Goal: Task Accomplishment & Management: Manage account settings

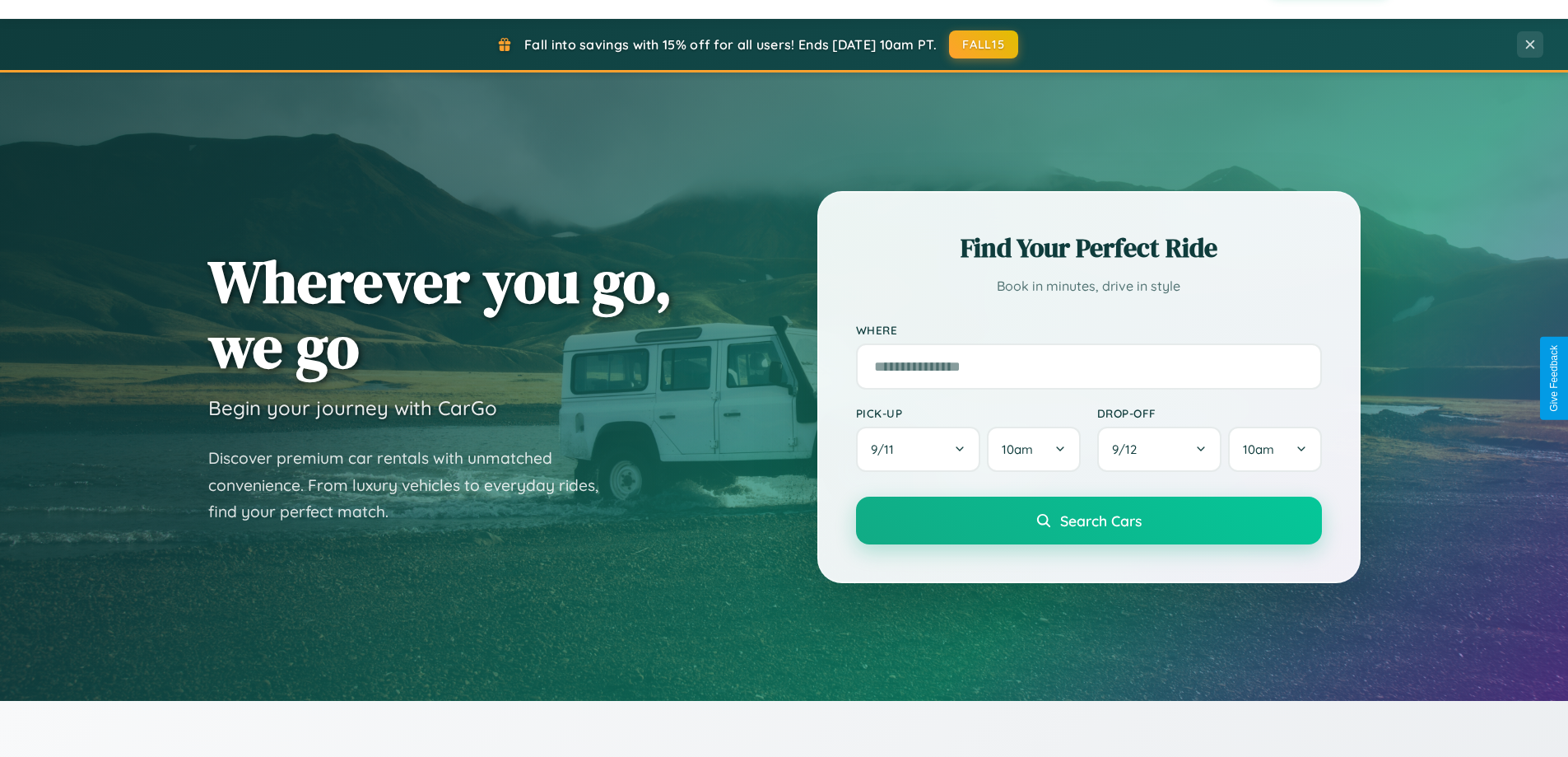
scroll to position [710, 0]
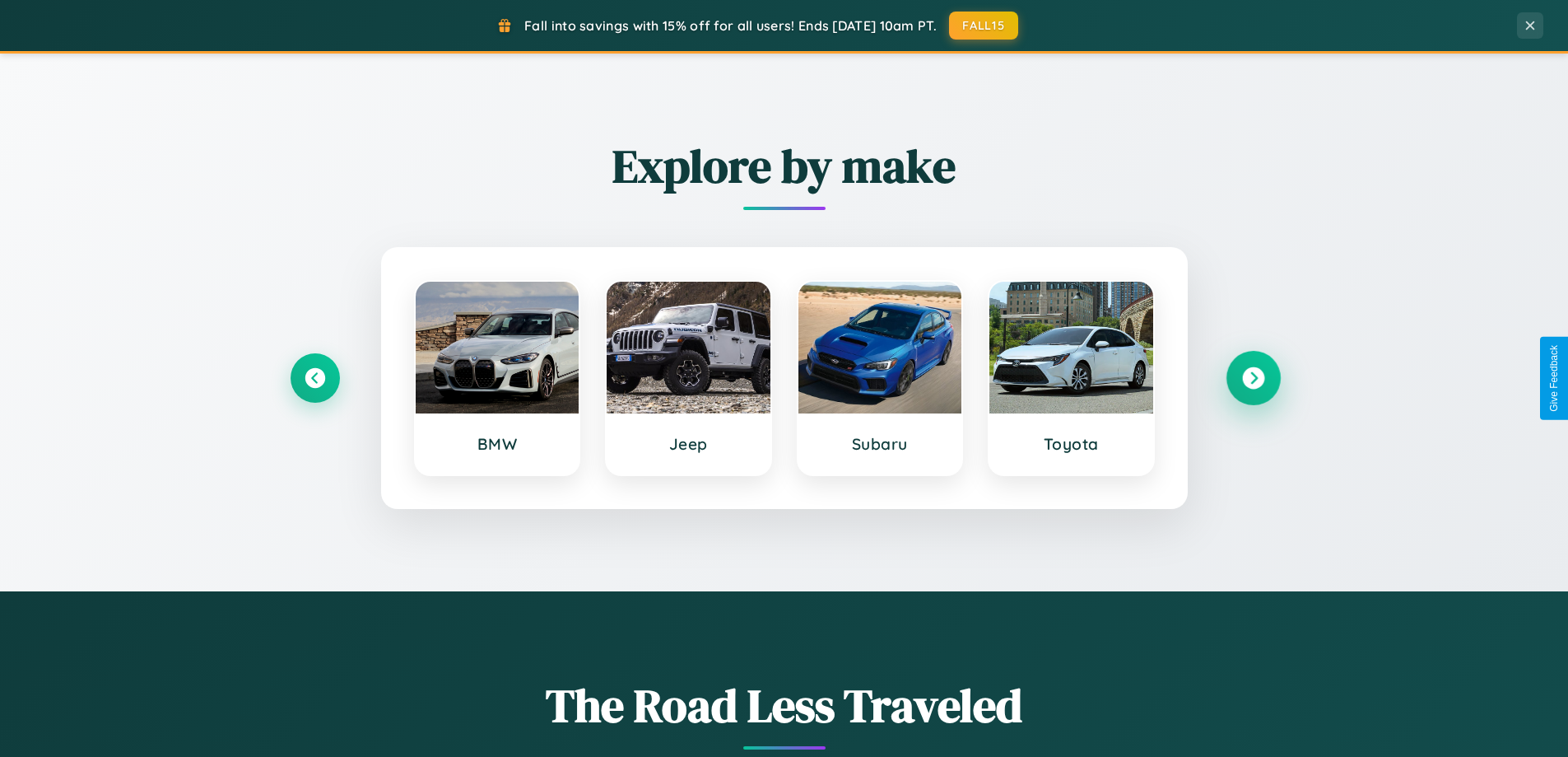
click at [1253, 378] on icon at bounding box center [1253, 378] width 22 height 22
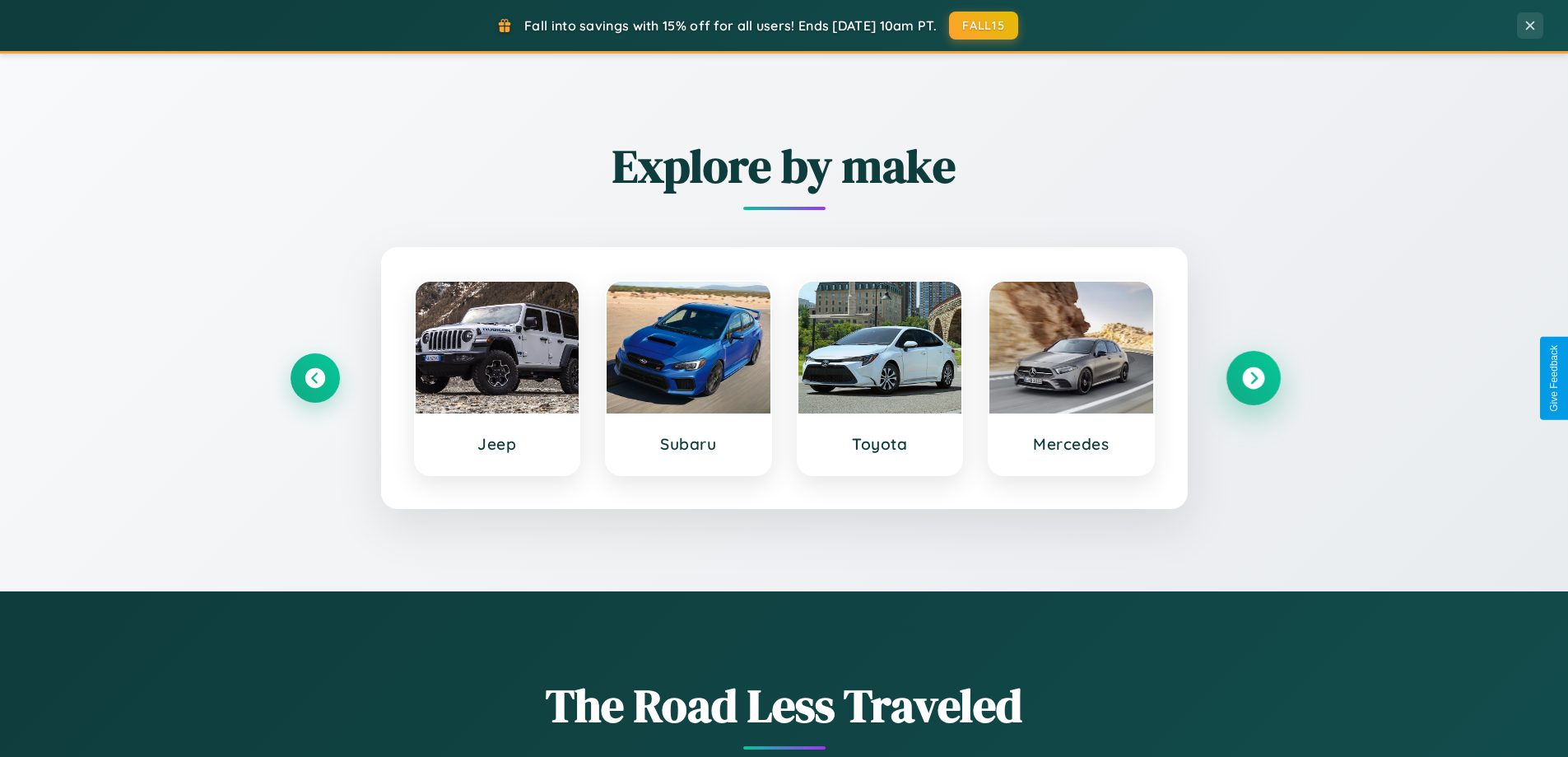
click at [1253, 378] on icon at bounding box center [1253, 378] width 22 height 22
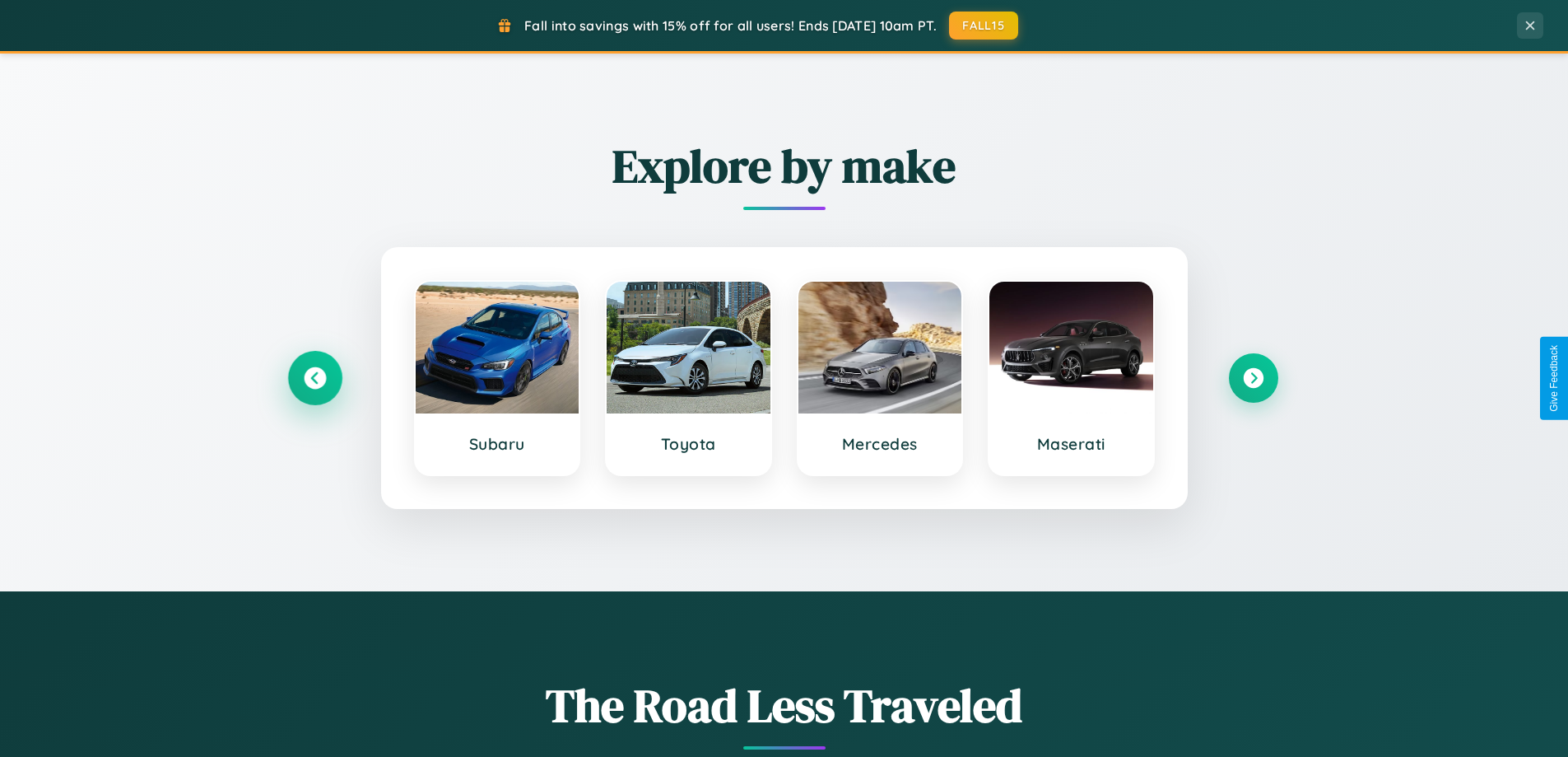
click at [314, 378] on icon at bounding box center [314, 378] width 22 height 22
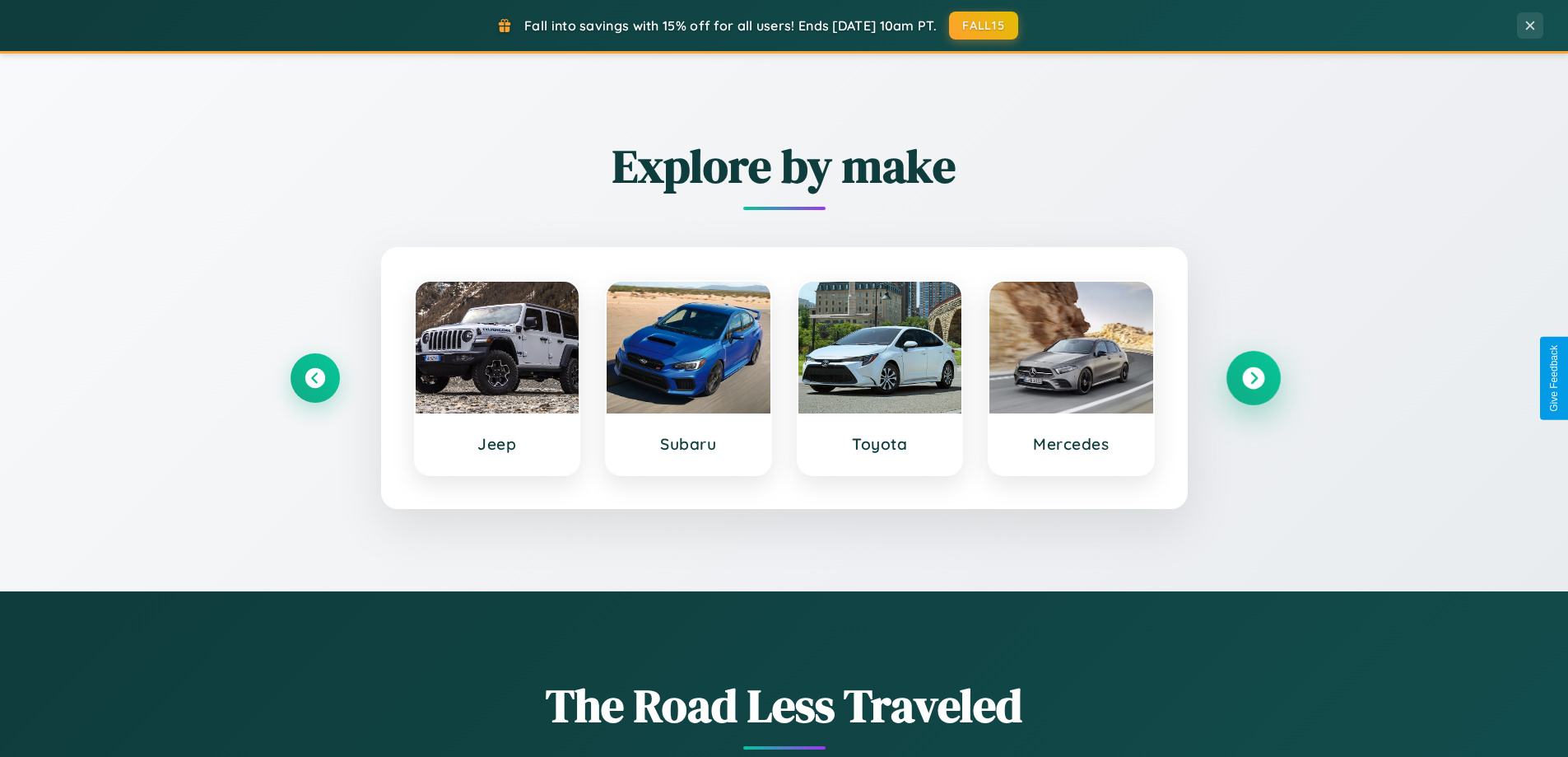
click at [1253, 378] on icon at bounding box center [1253, 378] width 22 height 22
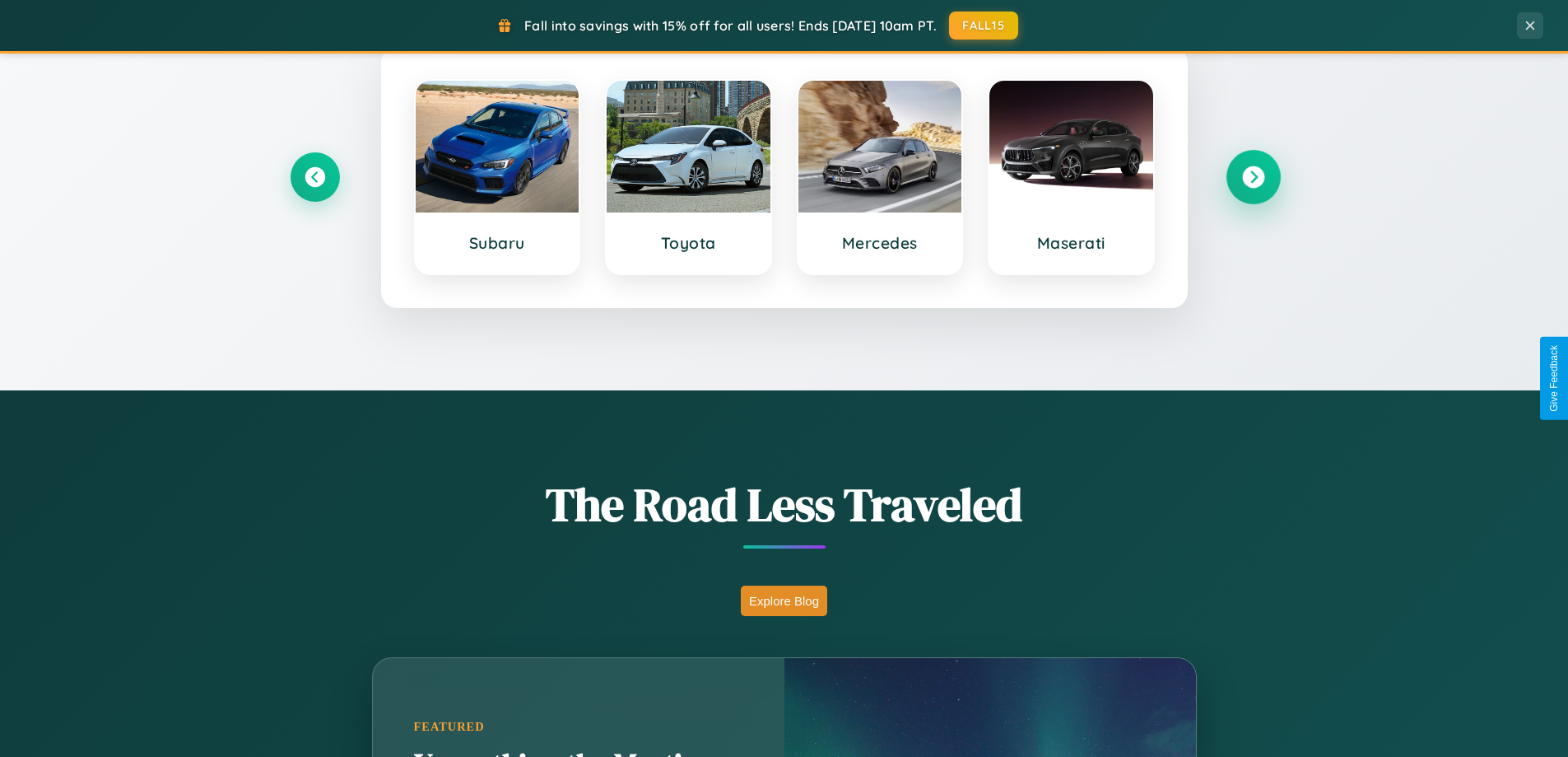
scroll to position [1133, 0]
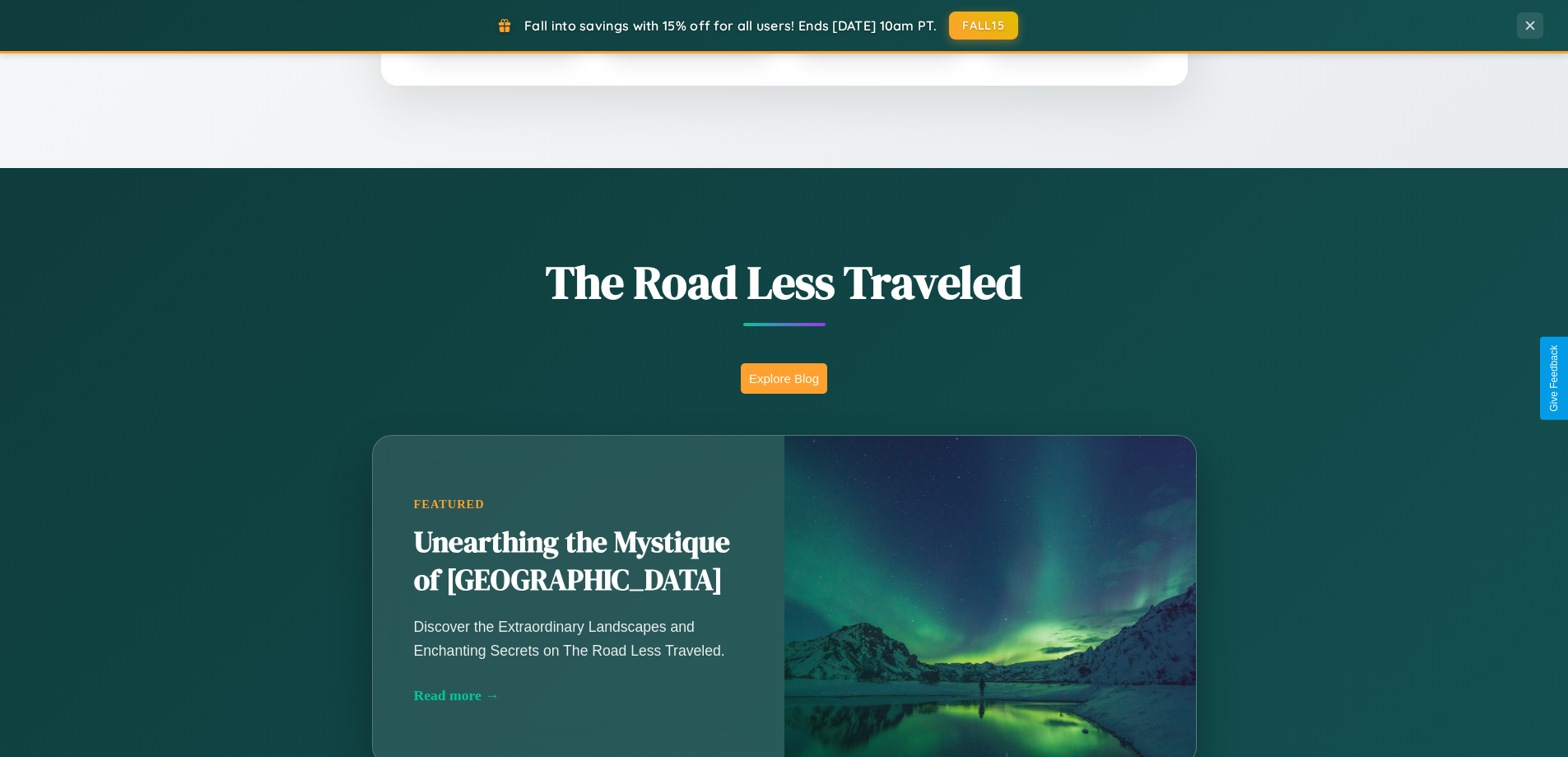
click at [783, 378] on button "Explore Blog" at bounding box center [784, 378] width 86 height 31
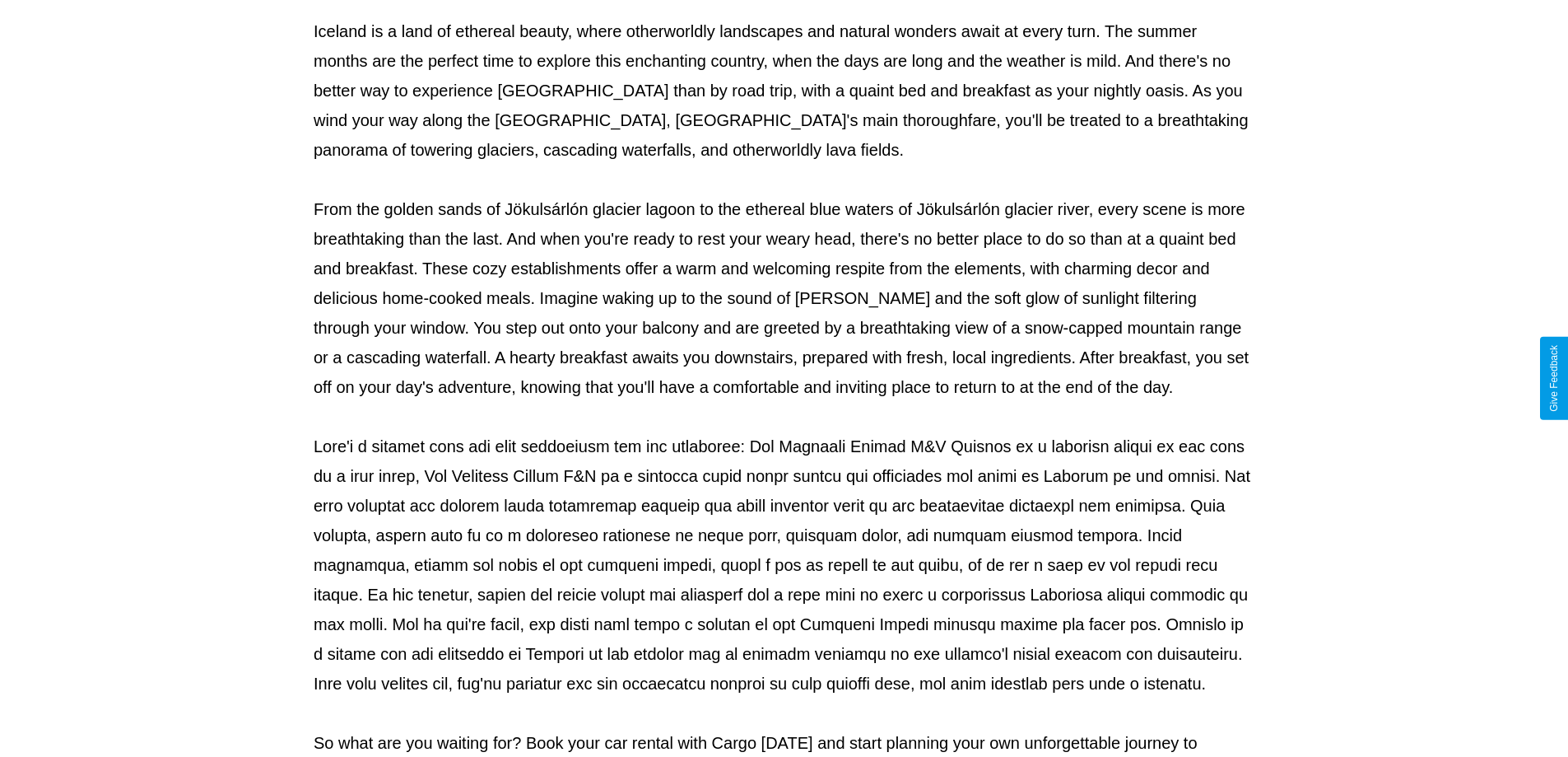
scroll to position [533, 0]
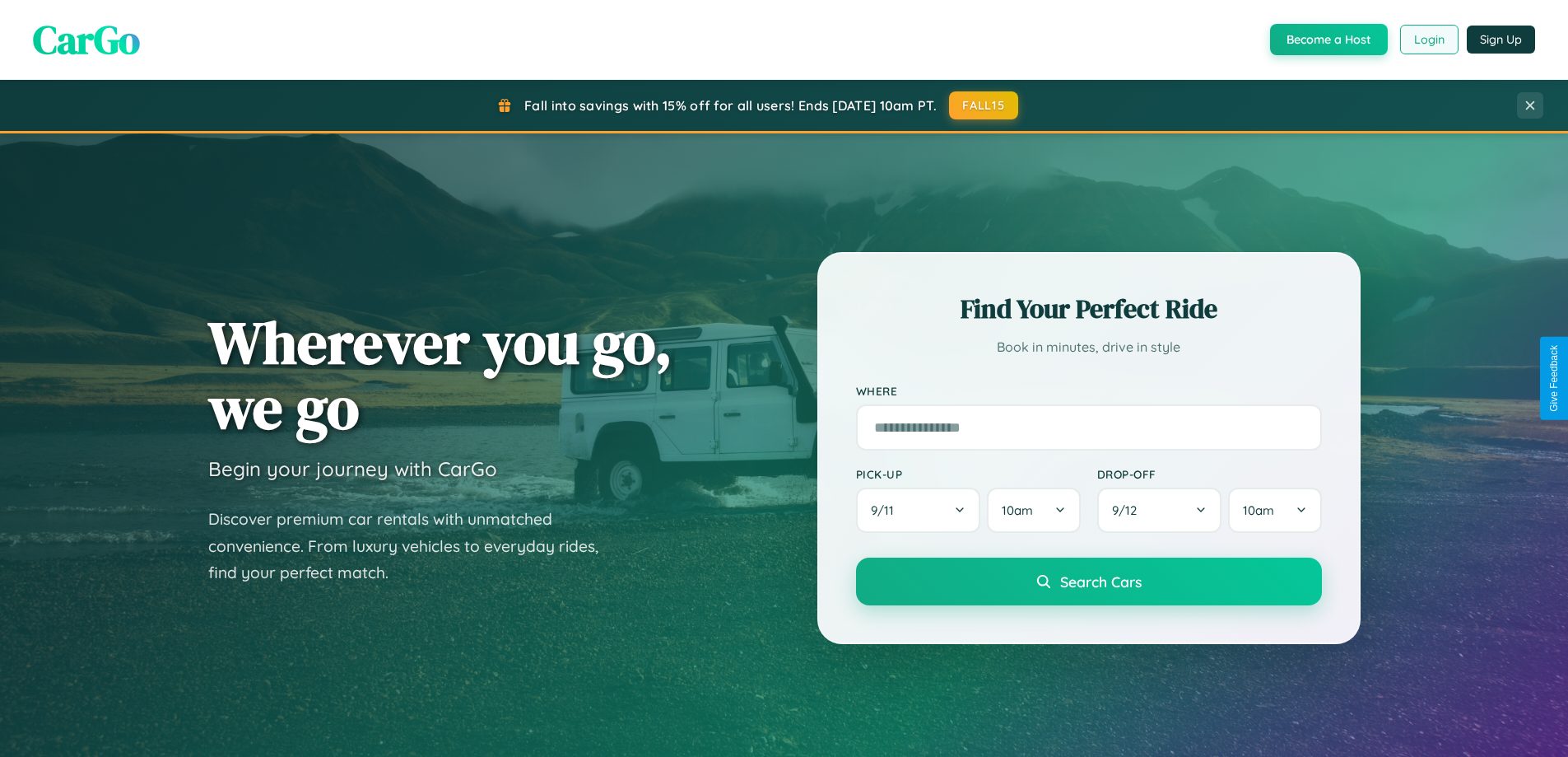
click at [1428, 40] on button "Login" at bounding box center [1429, 40] width 58 height 30
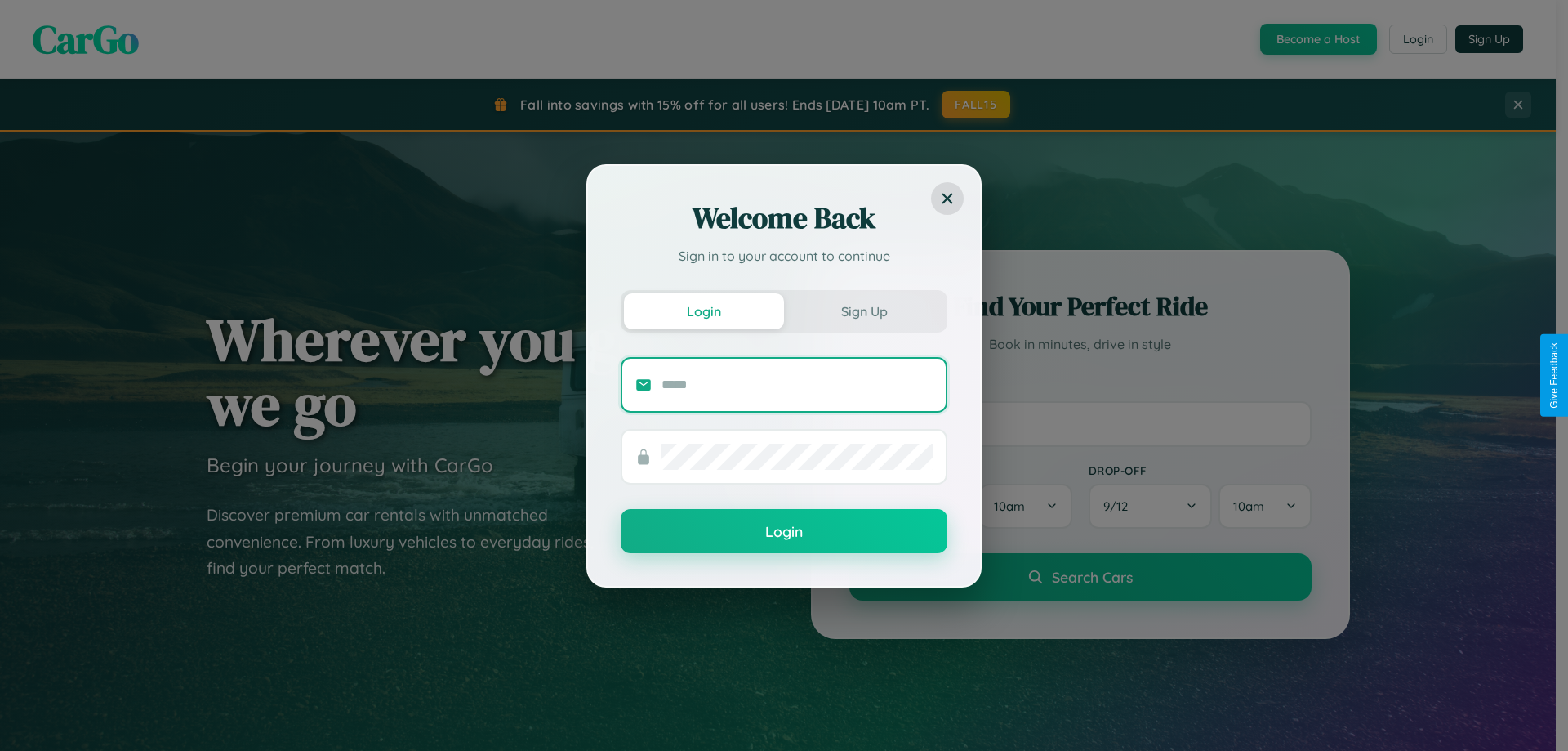
click at [797, 384] on input "text" at bounding box center [796, 385] width 271 height 26
type input "**********"
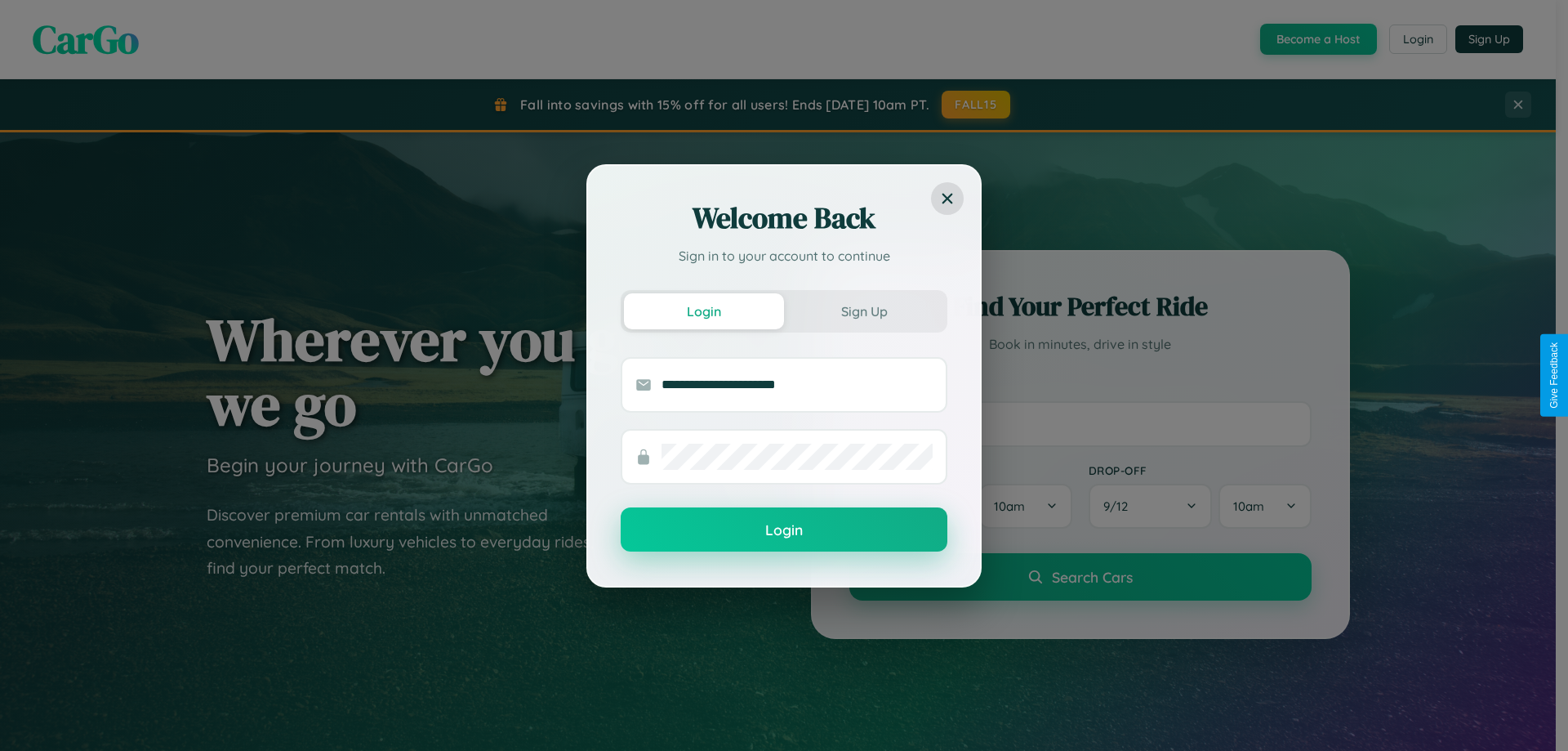
click at [784, 530] on button "Login" at bounding box center [784, 529] width 327 height 44
